Goal: Information Seeking & Learning: Learn about a topic

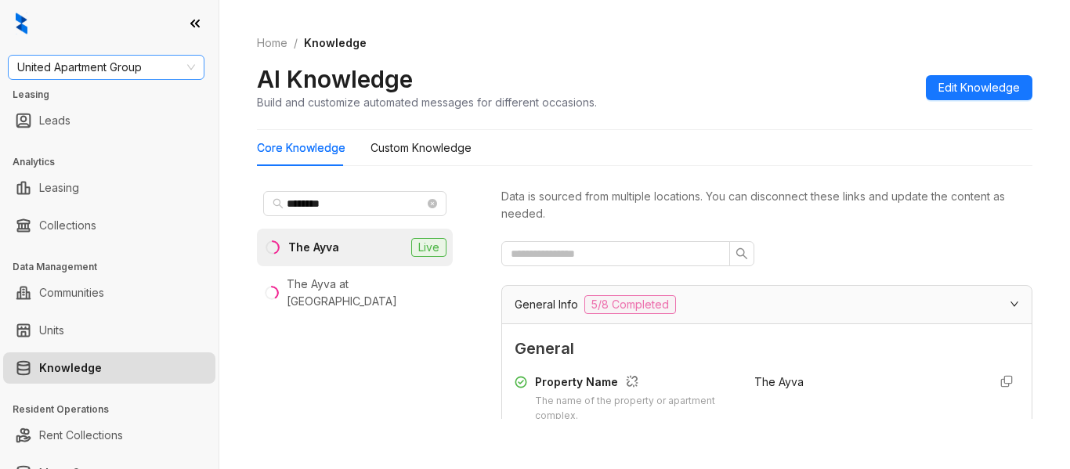
scroll to position [3524, 0]
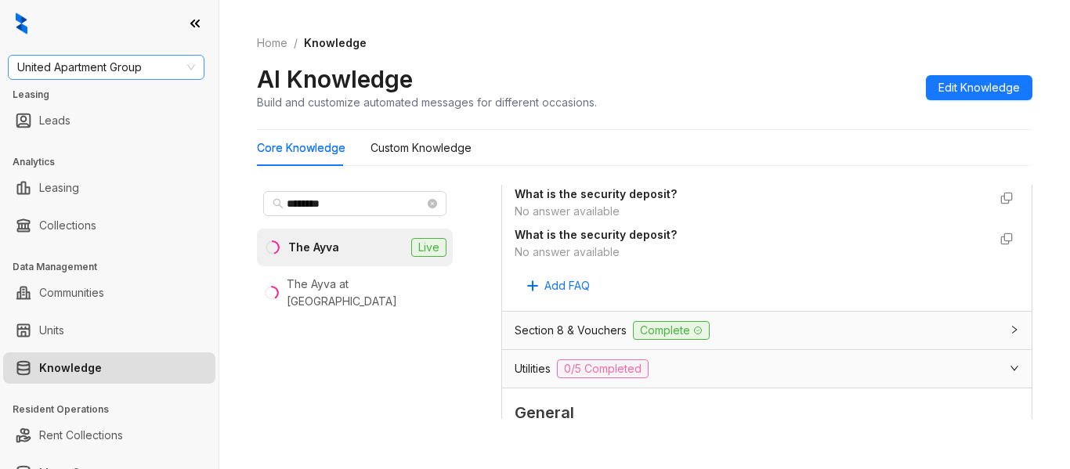
click at [141, 70] on span "United Apartment Group" at bounding box center [106, 67] width 178 height 23
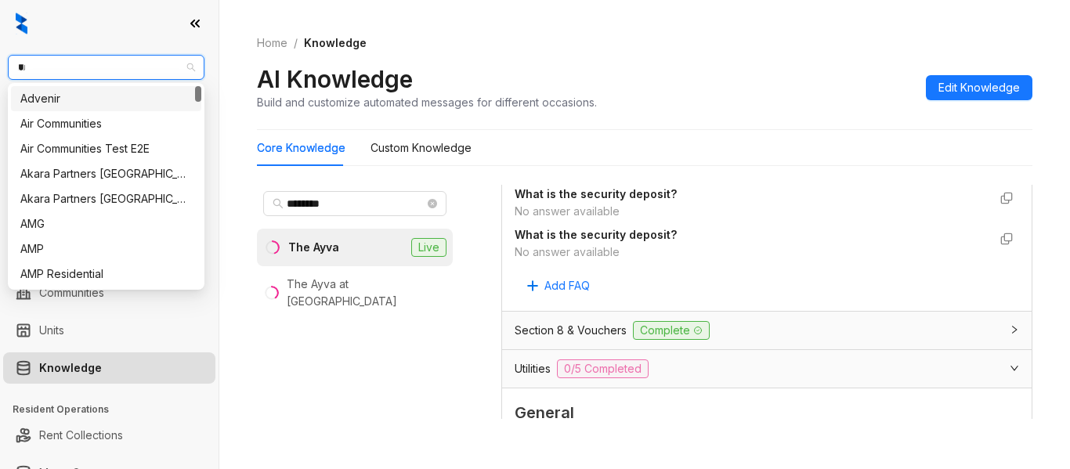
type input "***"
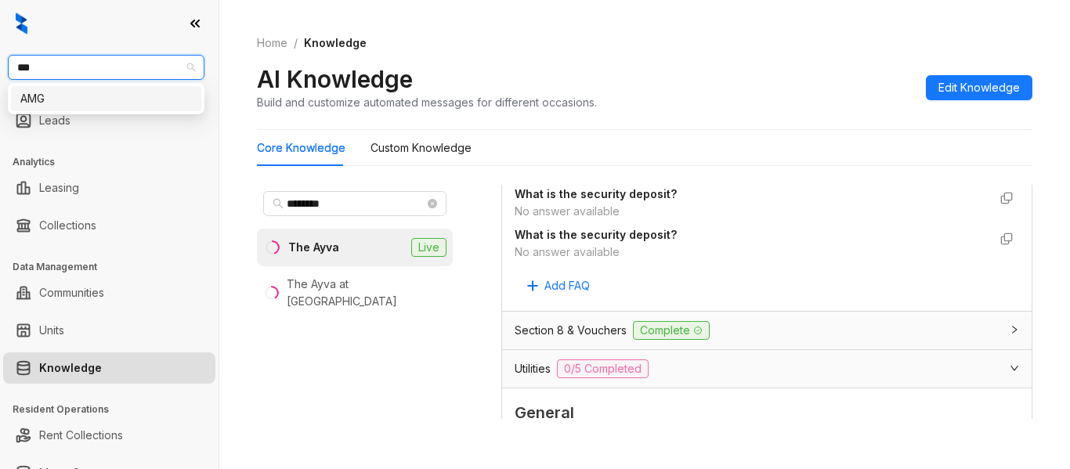
click at [143, 99] on div "AMG" at bounding box center [105, 98] width 171 height 17
click at [350, 214] on span "********" at bounding box center [354, 203] width 183 height 25
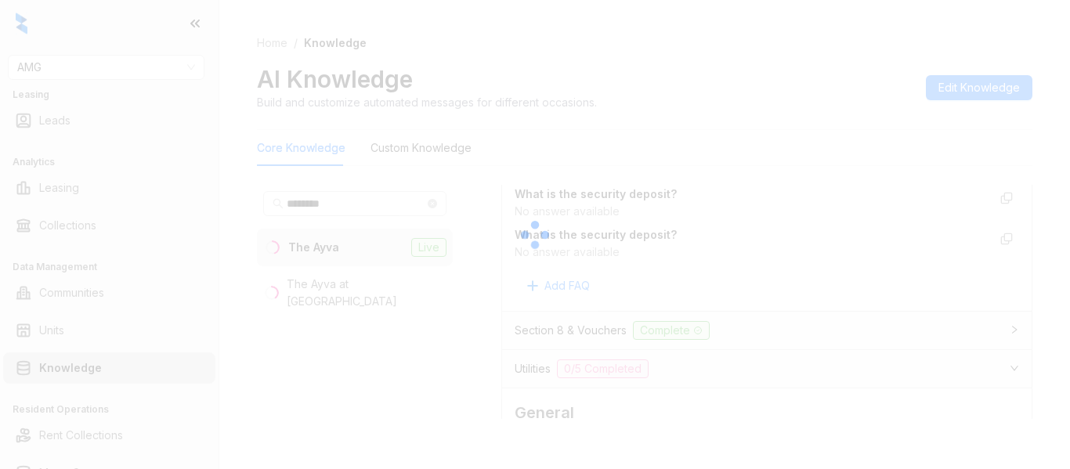
drag, startPoint x: 350, startPoint y: 214, endPoint x: 267, endPoint y: 215, distance: 83.0
click at [267, 215] on div at bounding box center [535, 234] width 1070 height 469
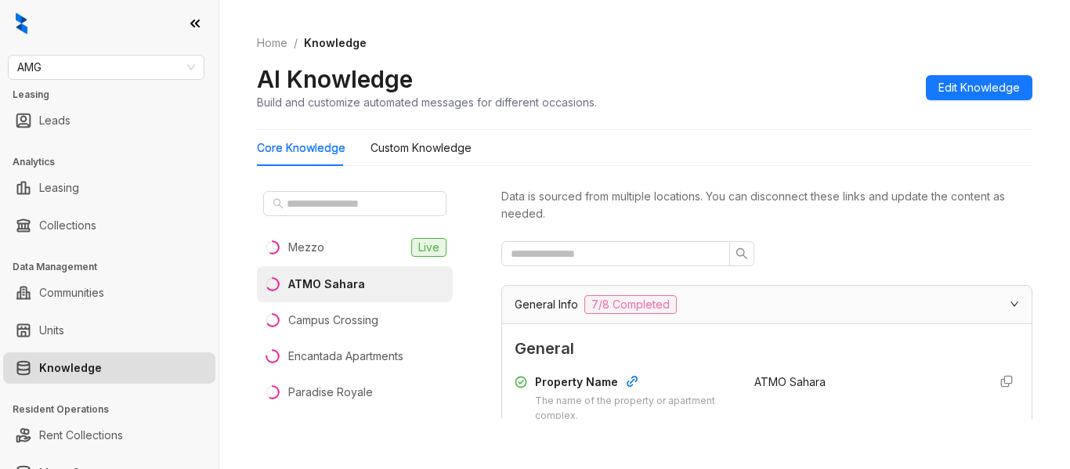
click at [311, 222] on div at bounding box center [355, 204] width 196 height 38
click at [311, 245] on div "Mezzo" at bounding box center [306, 247] width 36 height 17
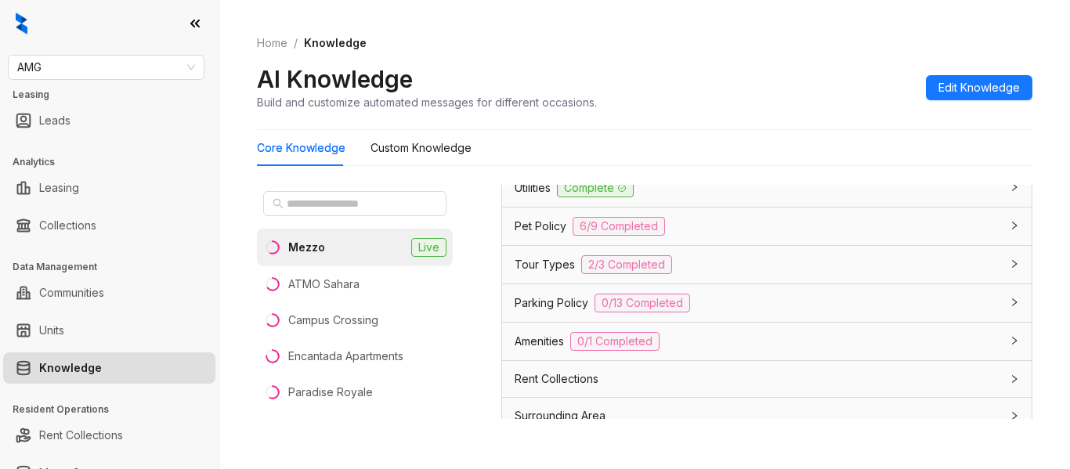
scroll to position [1331, 0]
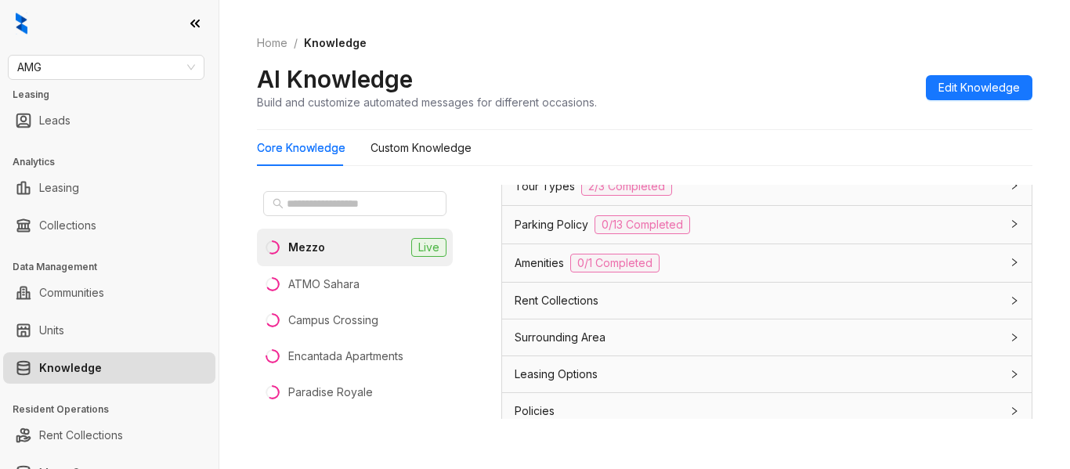
click at [536, 376] on span "Leasing Options" at bounding box center [555, 374] width 83 height 17
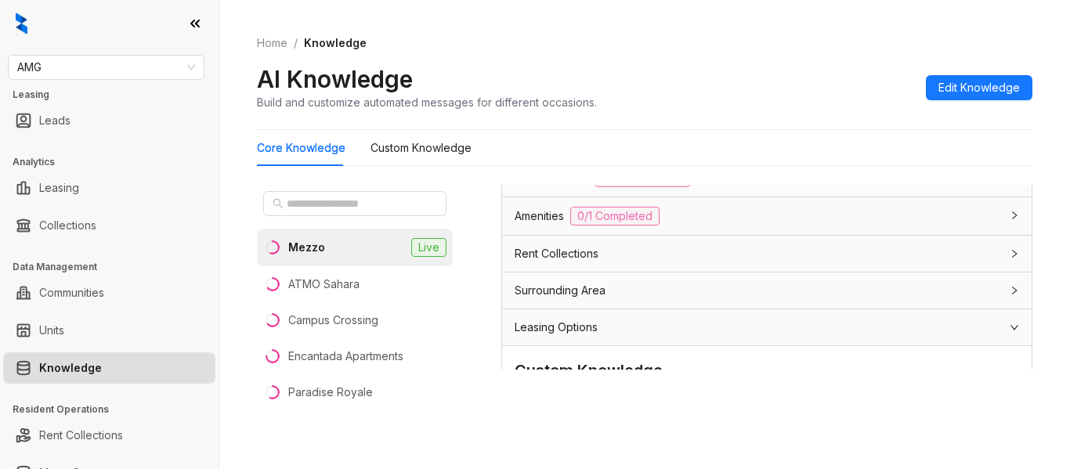
scroll to position [1327, 0]
click at [567, 327] on span "Leasing Options" at bounding box center [555, 328] width 83 height 17
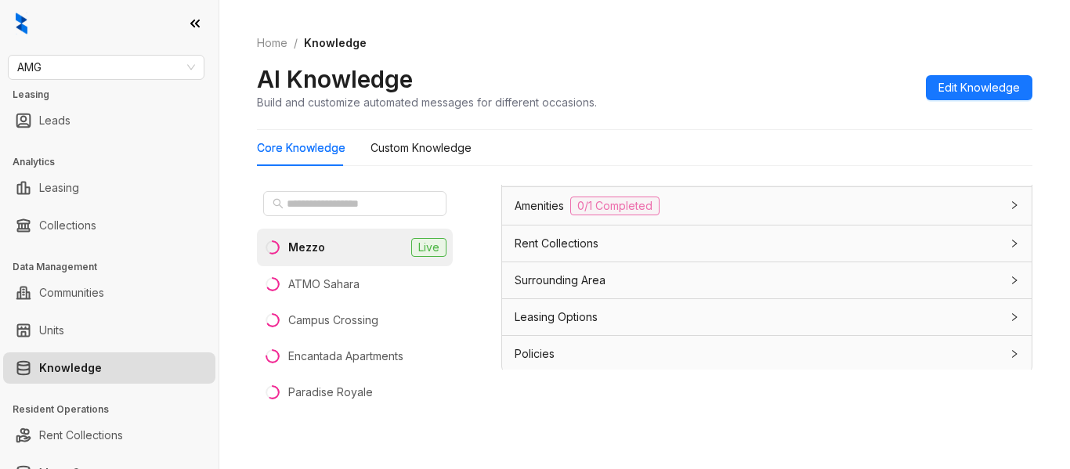
scroll to position [1342, 0]
click at [567, 355] on div "Policies" at bounding box center [756, 350] width 485 height 17
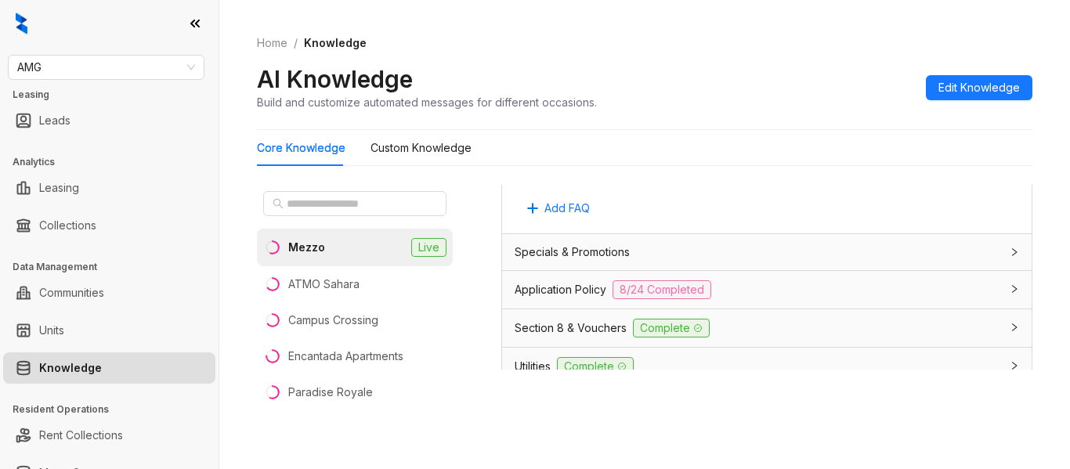
scroll to position [1017, 0]
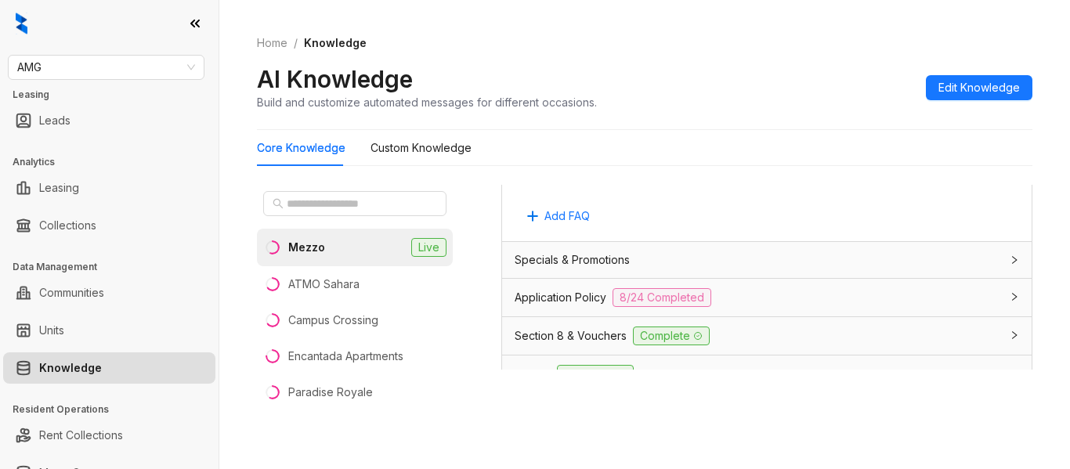
click at [571, 299] on span "Application Policy" at bounding box center [560, 297] width 92 height 17
click at [637, 260] on div "Specials & Promotions" at bounding box center [756, 259] width 485 height 17
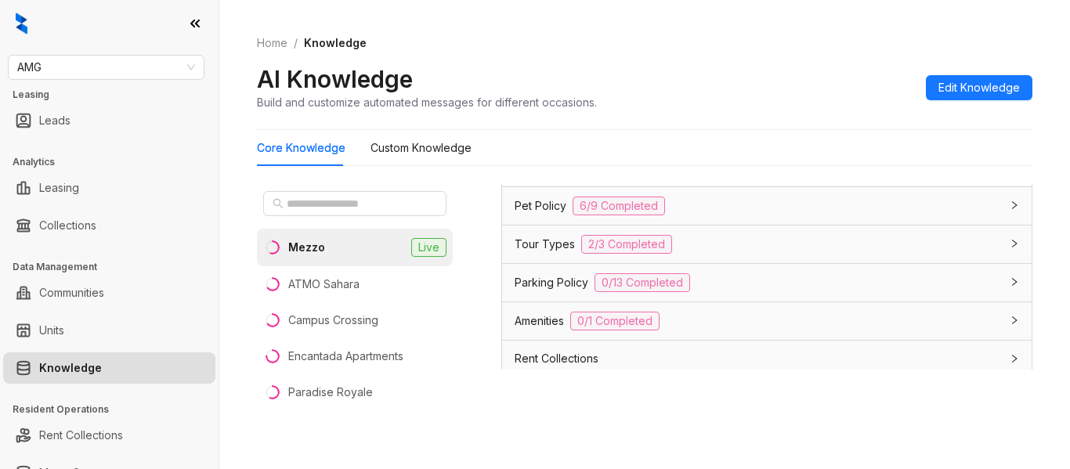
scroll to position [3758, 0]
